Goal: Information Seeking & Learning: Learn about a topic

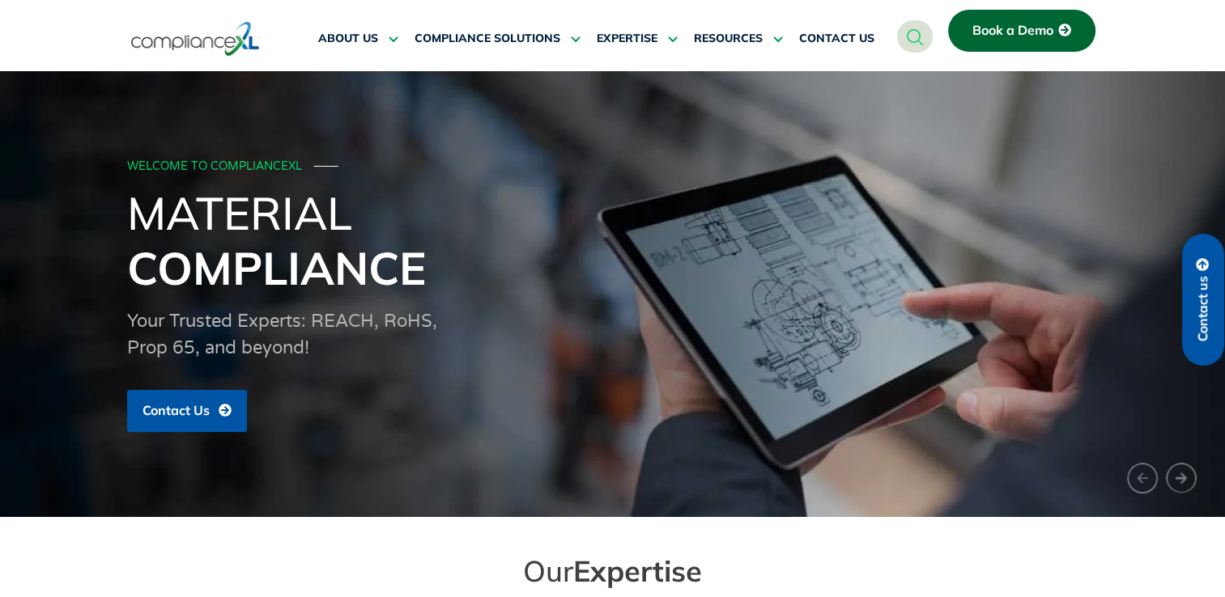
scroll to position [405, 0]
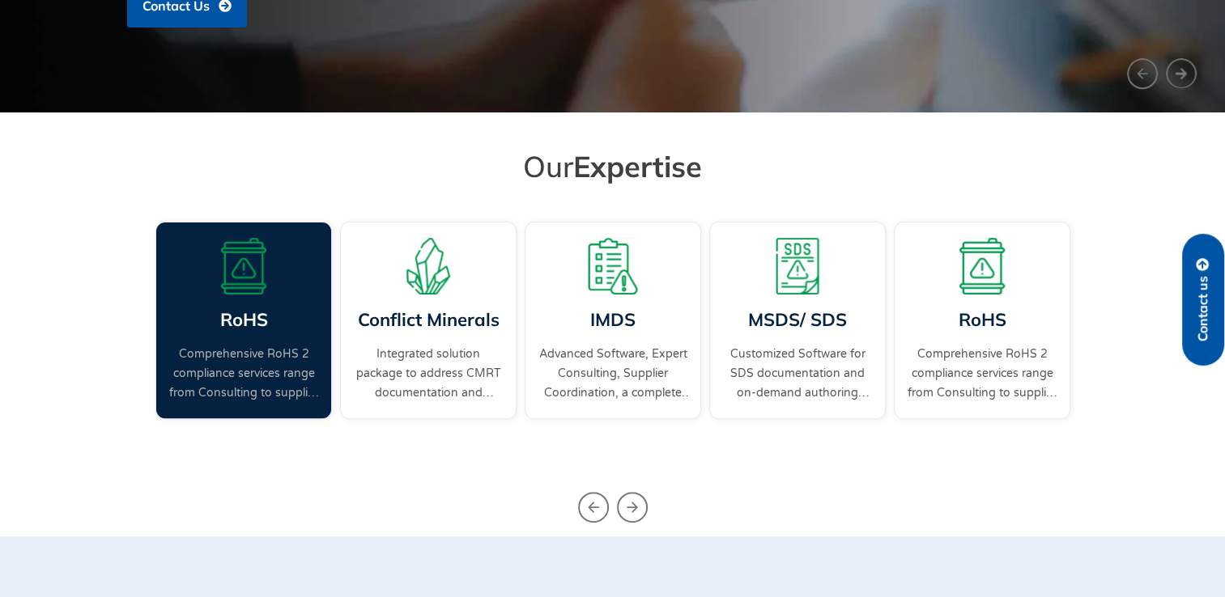
click at [287, 355] on link "Comprehensive RoHS 2 compliance services range from Consulting to supplier enga…" at bounding box center [243, 374] width 151 height 58
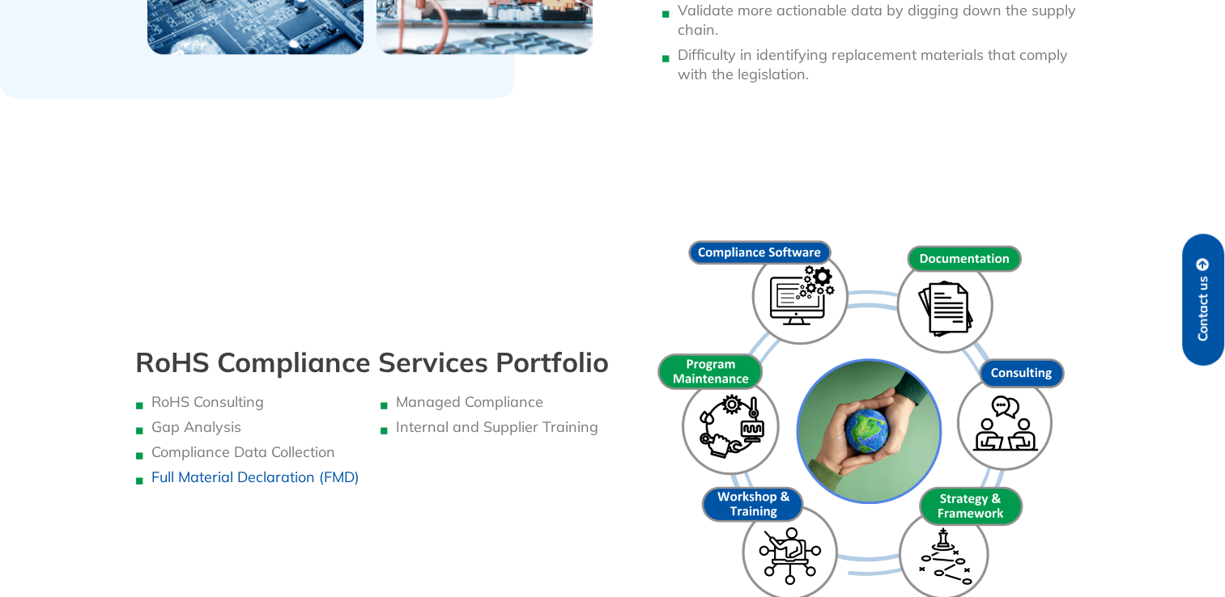
scroll to position [1457, 0]
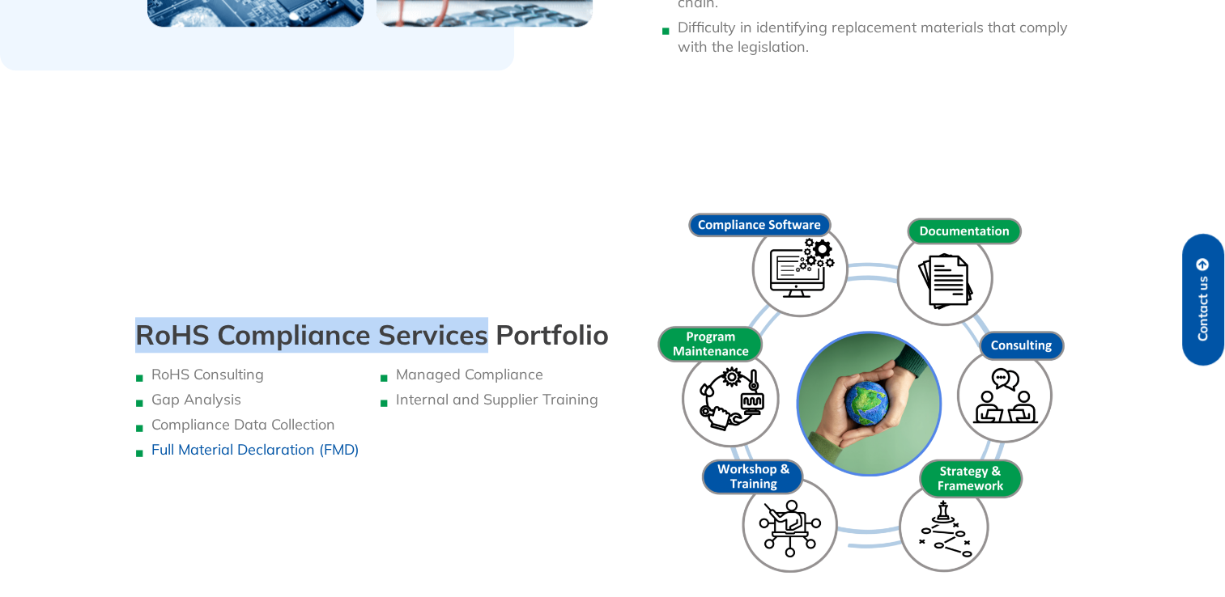
drag, startPoint x: 136, startPoint y: 334, endPoint x: 479, endPoint y: 348, distance: 343.5
click at [479, 348] on h4 "RoHS Compliance Services Portfolio" at bounding box center [379, 335] width 489 height 35
copy h4 "RoHS Compliance Services"
